Goal: Answer question/provide support: Share knowledge or assist other users

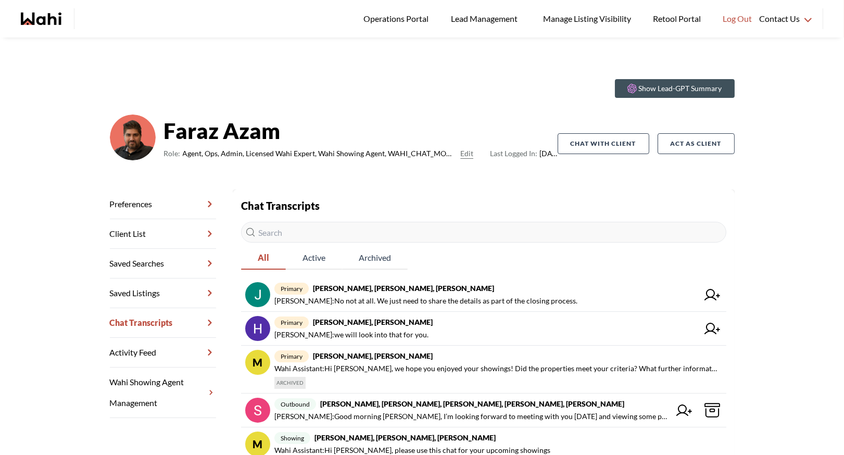
scroll to position [128, 0]
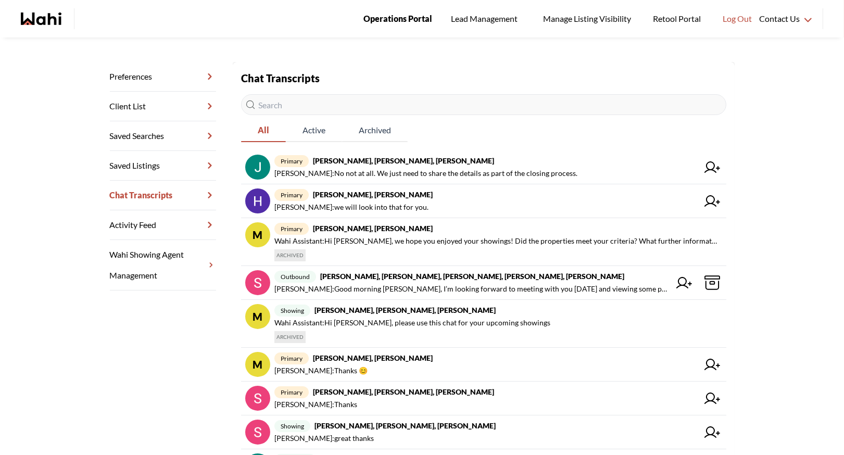
click at [394, 16] on span "Operations Portal" at bounding box center [397, 19] width 69 height 14
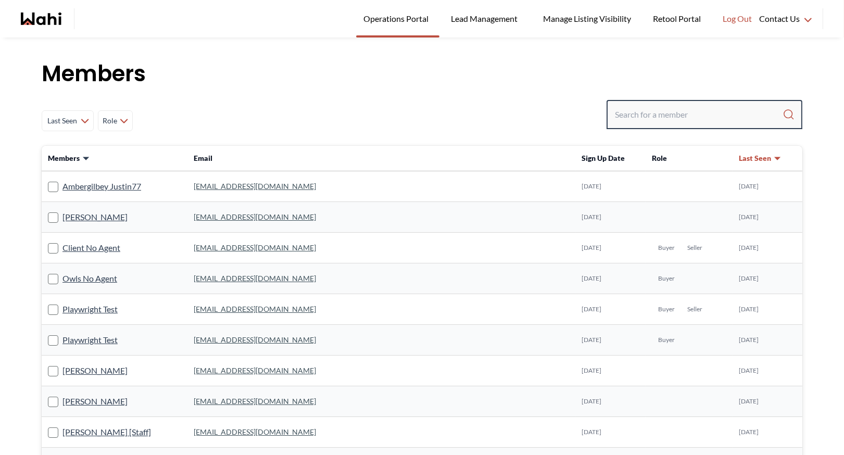
click at [647, 114] on input "Search input" at bounding box center [699, 114] width 168 height 19
type input "faraz"
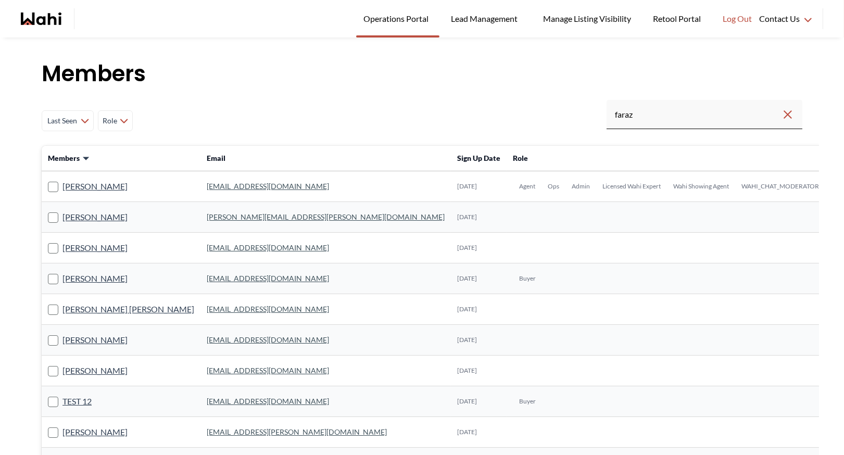
click at [221, 181] on td "faraz.azam@wahi.com" at bounding box center [325, 186] width 250 height 31
click at [219, 186] on link "faraz.azam@wahi.com" at bounding box center [268, 186] width 122 height 9
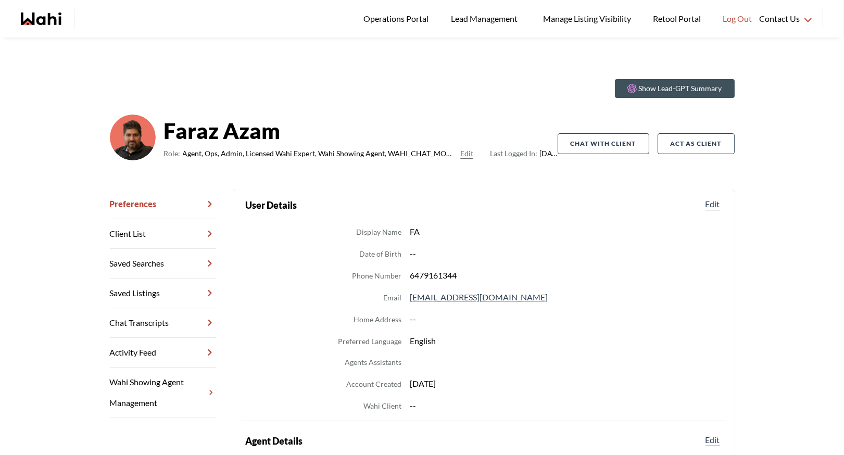
click at [152, 317] on link "Chat Transcripts" at bounding box center [163, 323] width 106 height 30
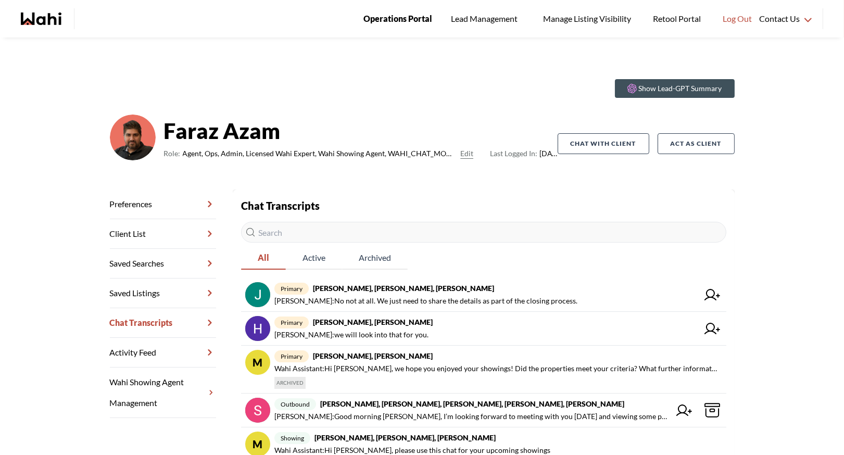
click at [382, 20] on span "Operations Portal" at bounding box center [397, 19] width 69 height 14
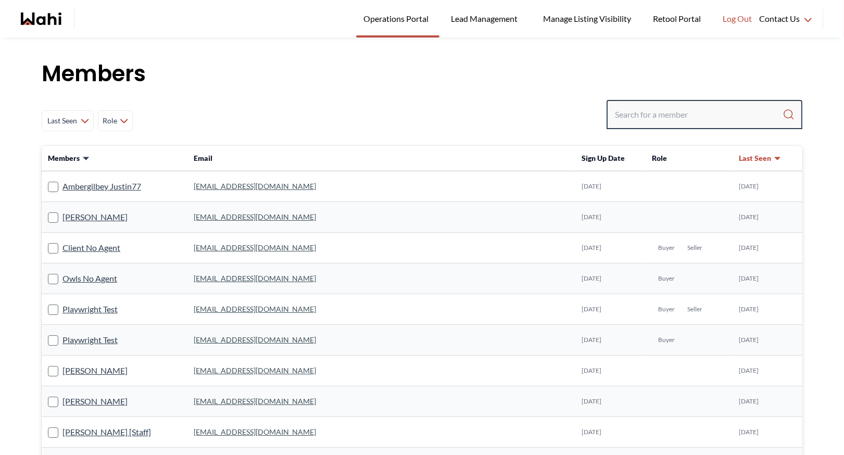
click at [641, 121] on input "Search input" at bounding box center [699, 114] width 168 height 19
type input "[PERSON_NAME]"
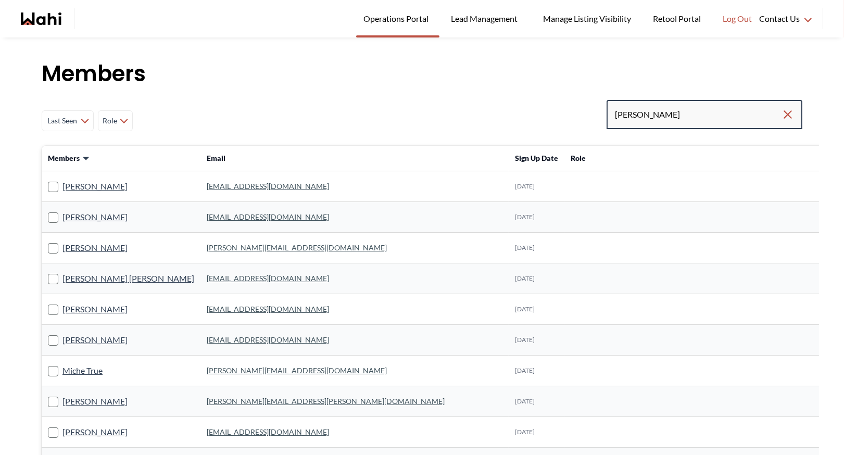
click at [661, 116] on input "[PERSON_NAME]" at bounding box center [698, 114] width 167 height 19
type input "[PERSON_NAME]"
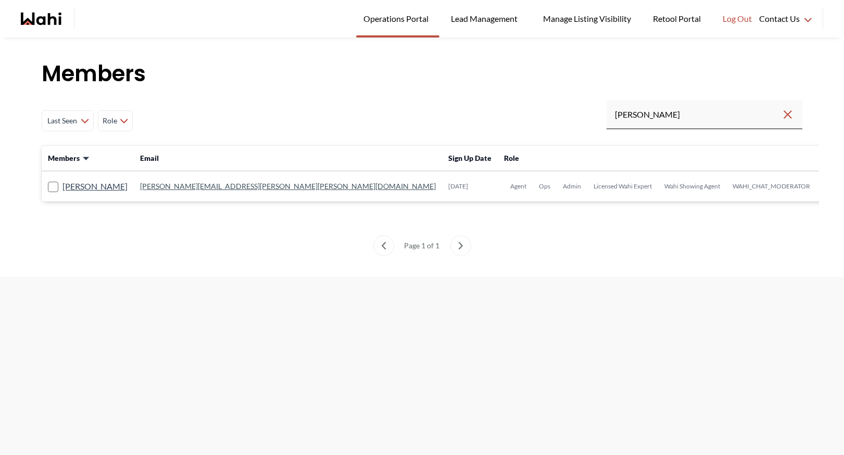
click at [205, 190] on link "[PERSON_NAME][EMAIL_ADDRESS][PERSON_NAME][PERSON_NAME][DOMAIN_NAME]" at bounding box center [288, 186] width 296 height 9
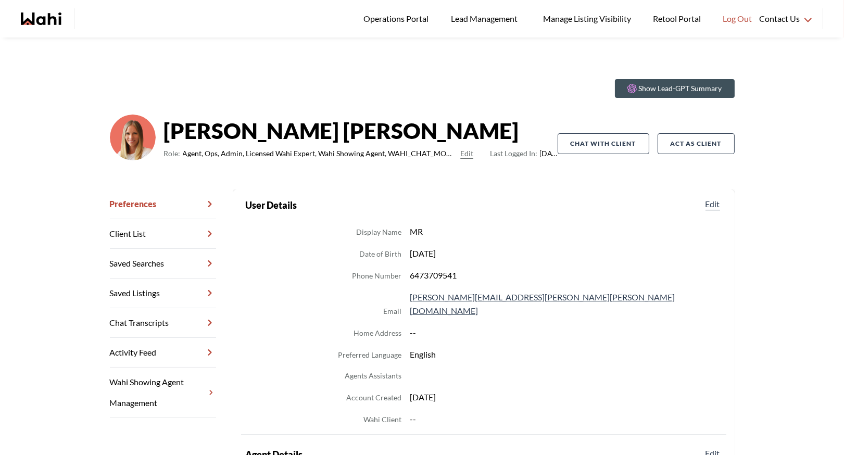
click at [144, 321] on link "Chat Transcripts" at bounding box center [163, 323] width 106 height 30
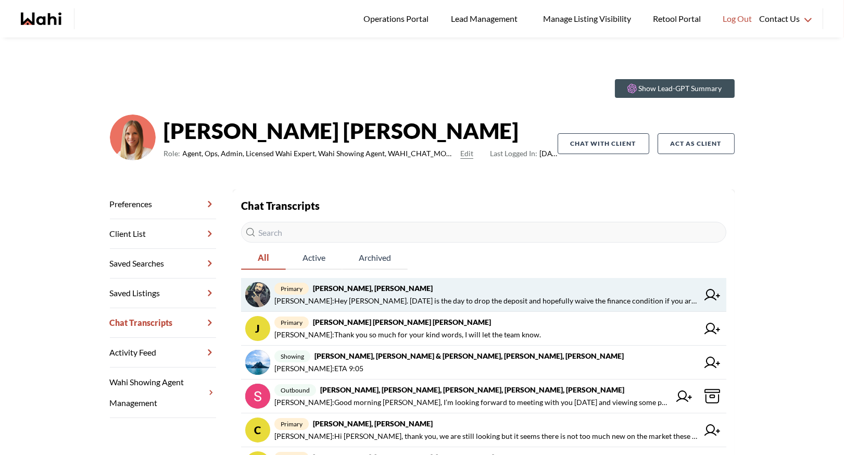
click at [407, 302] on span "Michelle Ryckman : Hey Saeid. Today is the day to drop the deposit and hopefull…" at bounding box center [486, 301] width 424 height 12
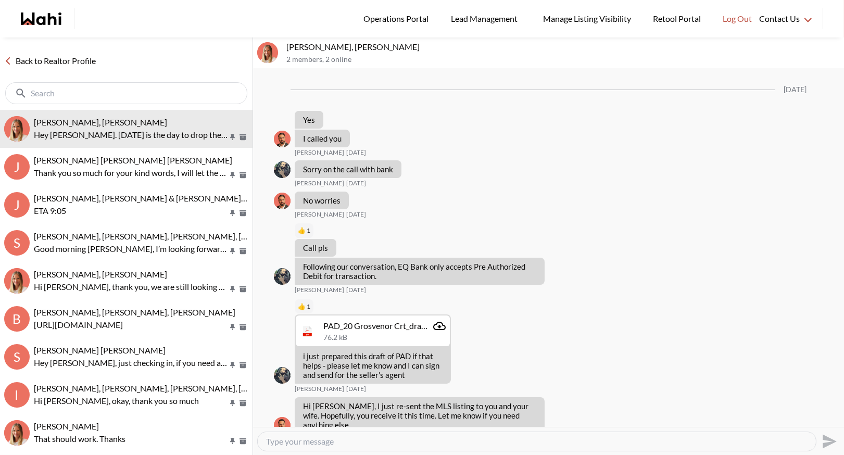
scroll to position [1197, 0]
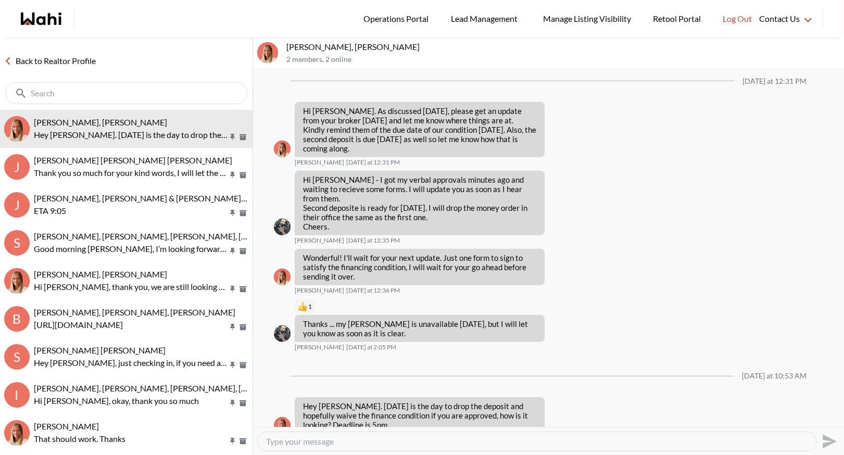
click at [73, 59] on link "Back to Realtor Profile" at bounding box center [50, 61] width 100 height 14
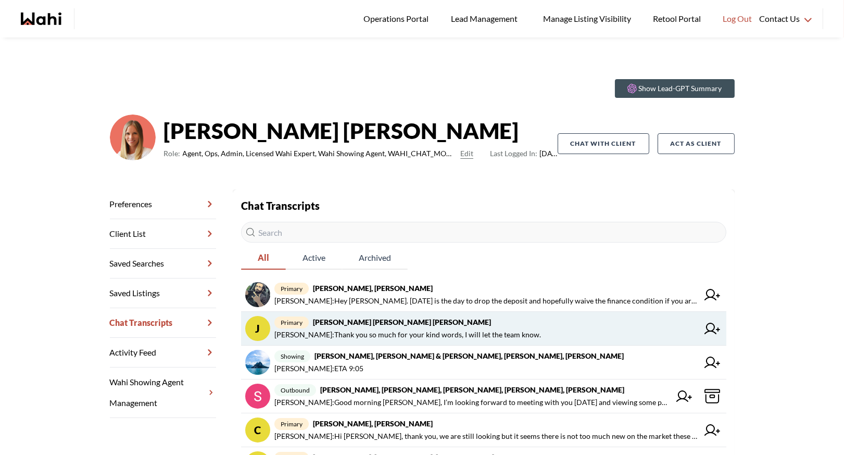
click at [333, 323] on strong "Jerose Agunod, Chris Agunod, Michelle" at bounding box center [402, 322] width 178 height 9
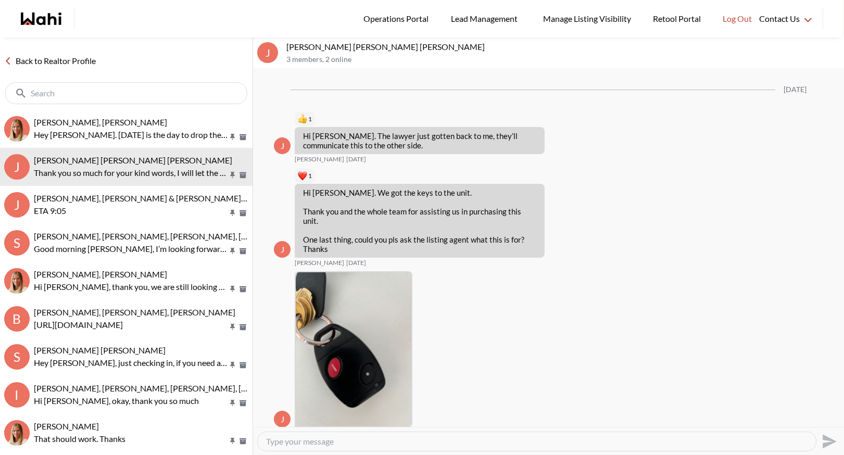
scroll to position [1212, 0]
